Goal: Navigation & Orientation: Find specific page/section

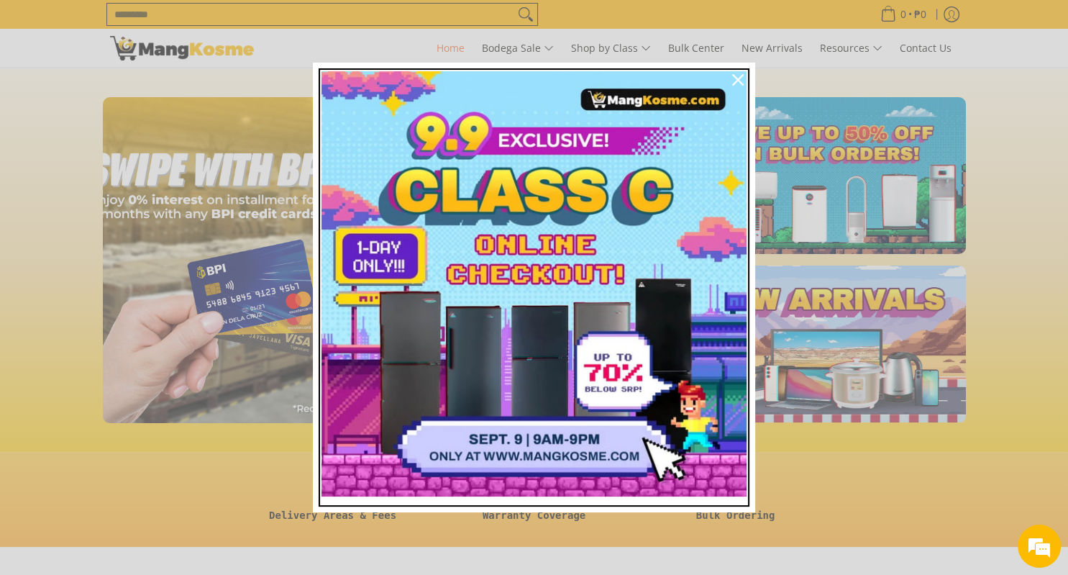
scroll to position [0, 1144]
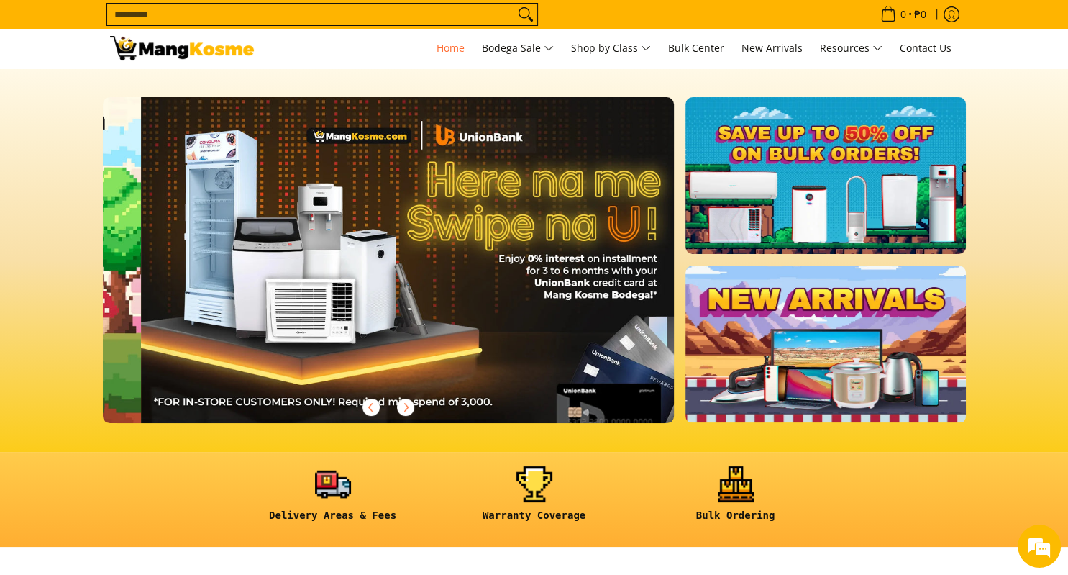
scroll to position [0, 572]
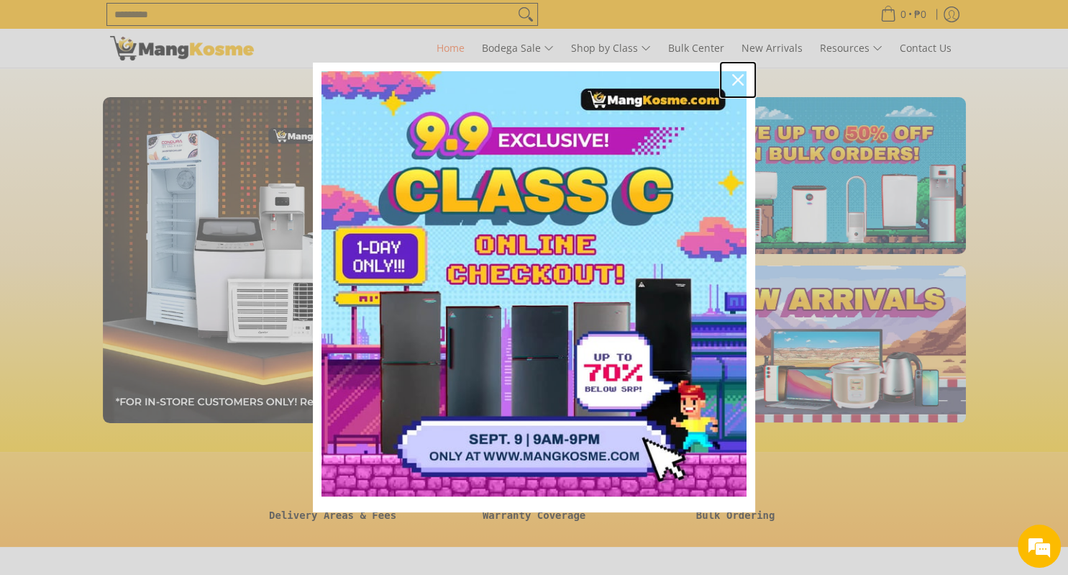
click at [737, 73] on div "Close" at bounding box center [738, 79] width 23 height 23
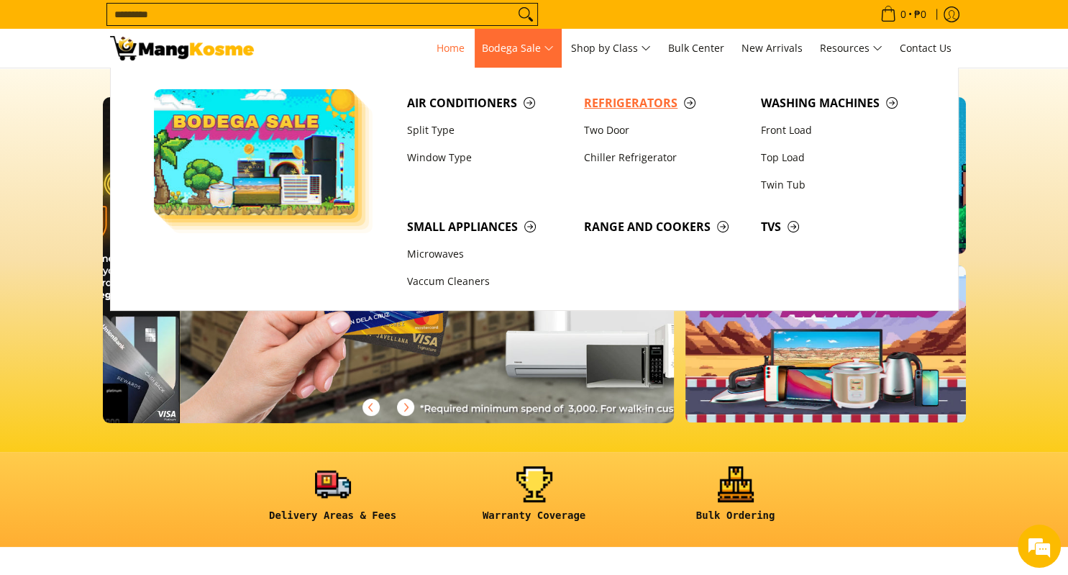
scroll to position [0, 1143]
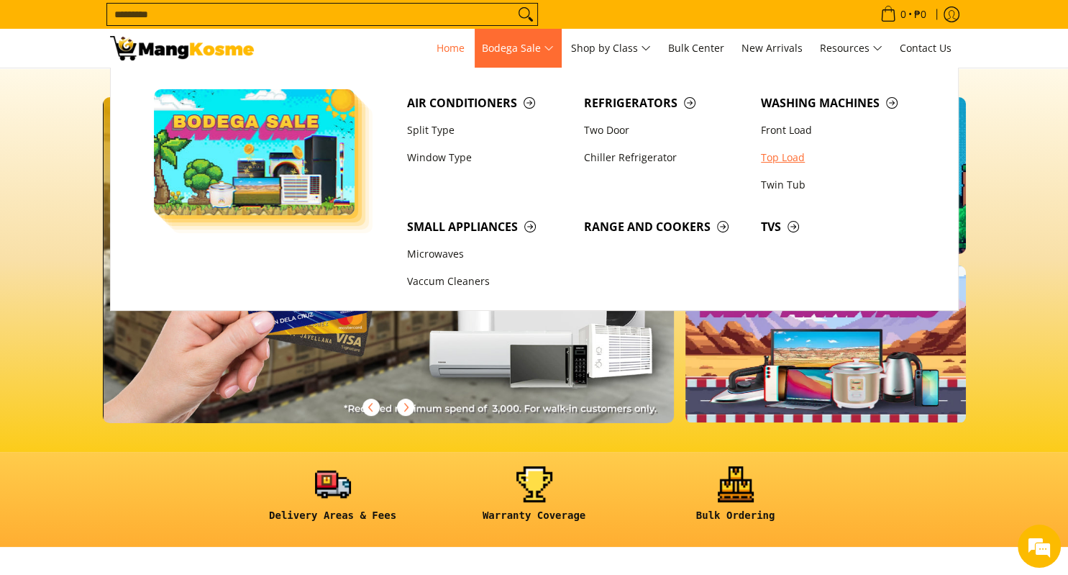
click at [775, 158] on link "Top Load" at bounding box center [842, 157] width 177 height 27
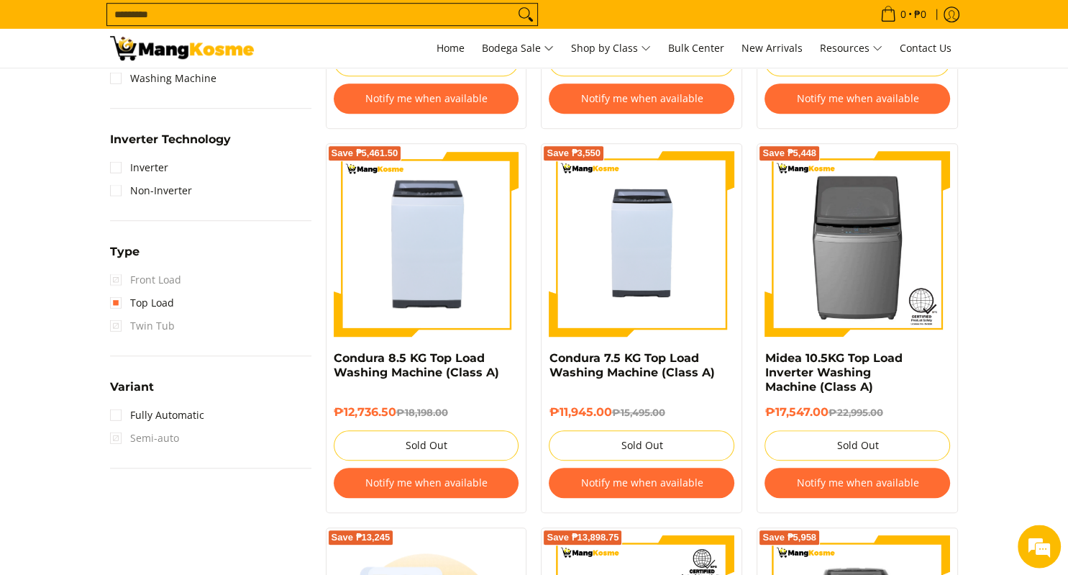
scroll to position [930, 0]
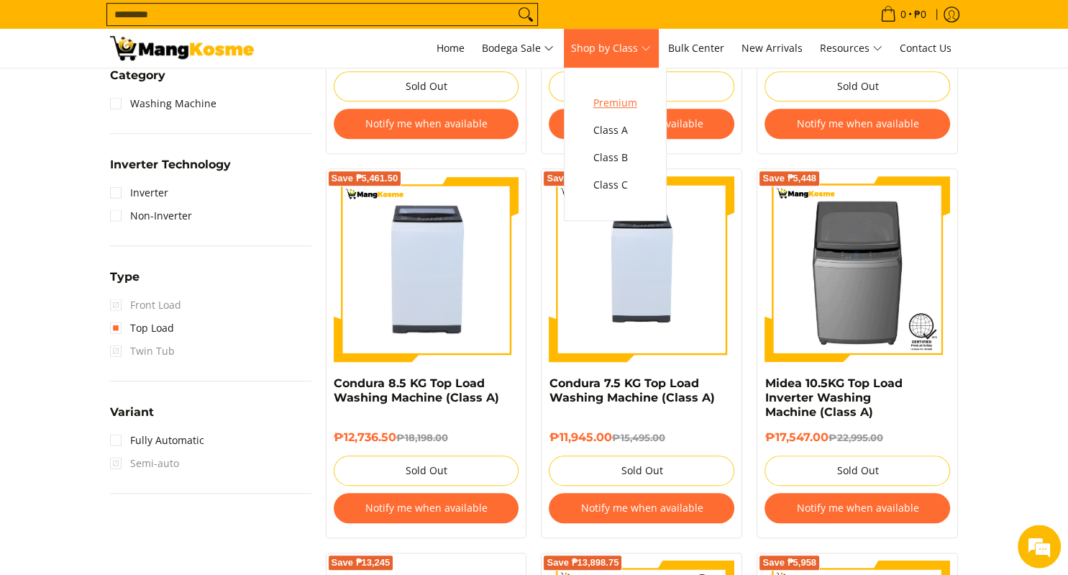
click at [615, 104] on span "Premium" at bounding box center [615, 103] width 44 height 18
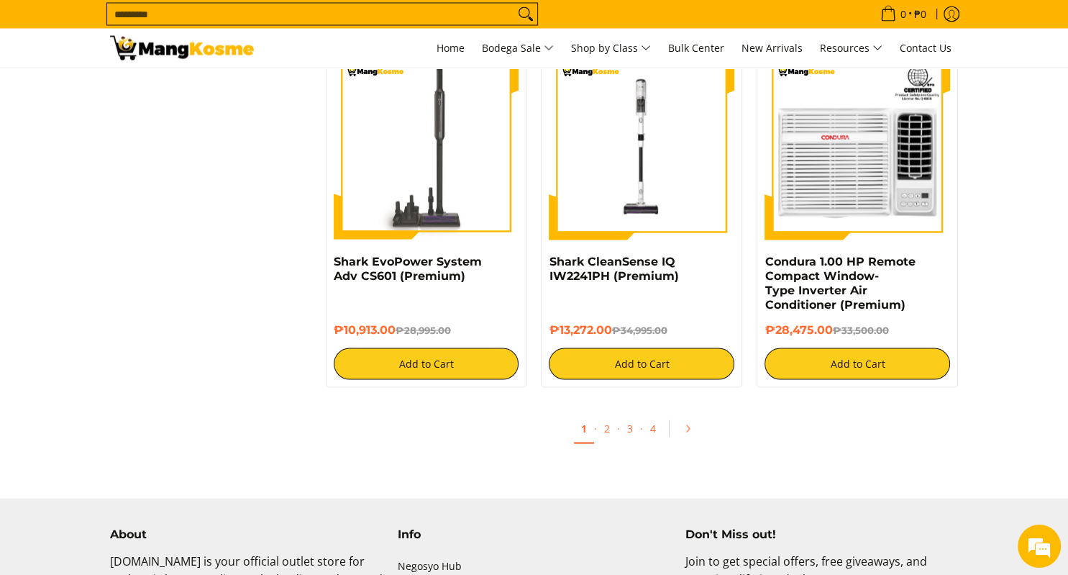
scroll to position [2685, 0]
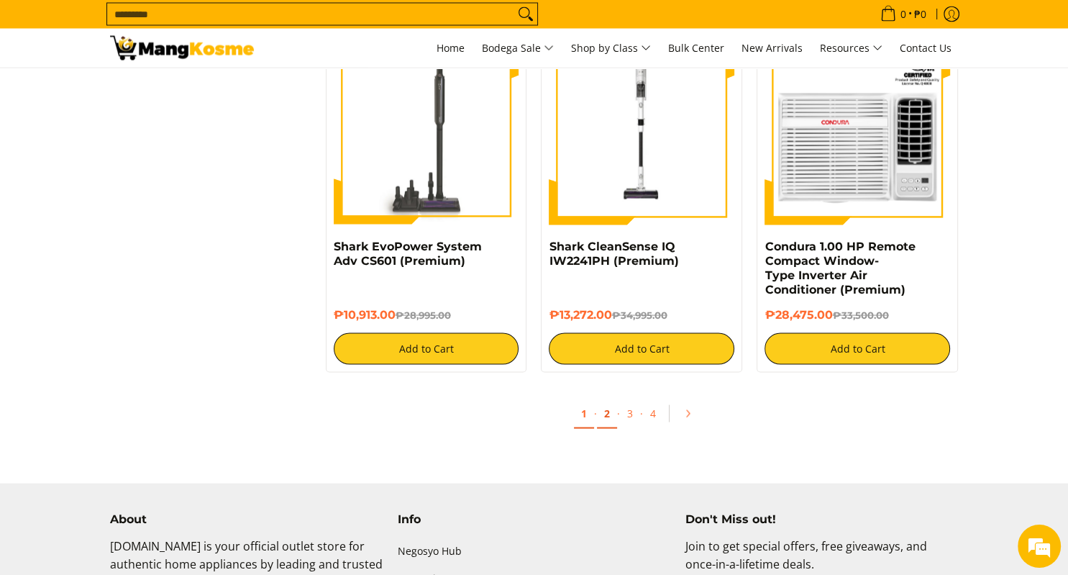
click at [609, 414] on link "2" at bounding box center [607, 413] width 20 height 29
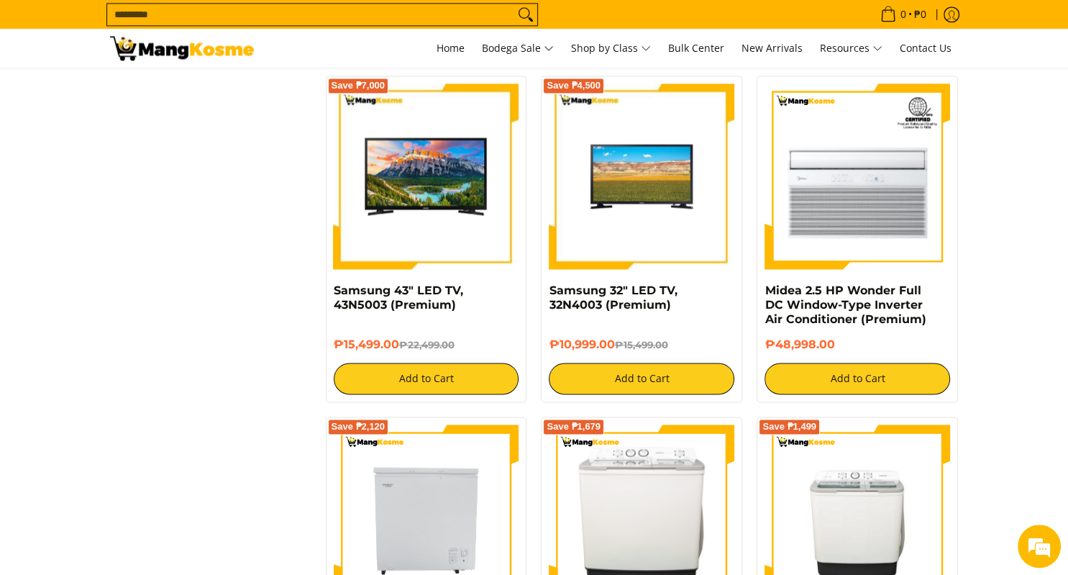
scroll to position [2000, 0]
